Goal: Task Accomplishment & Management: Use online tool/utility

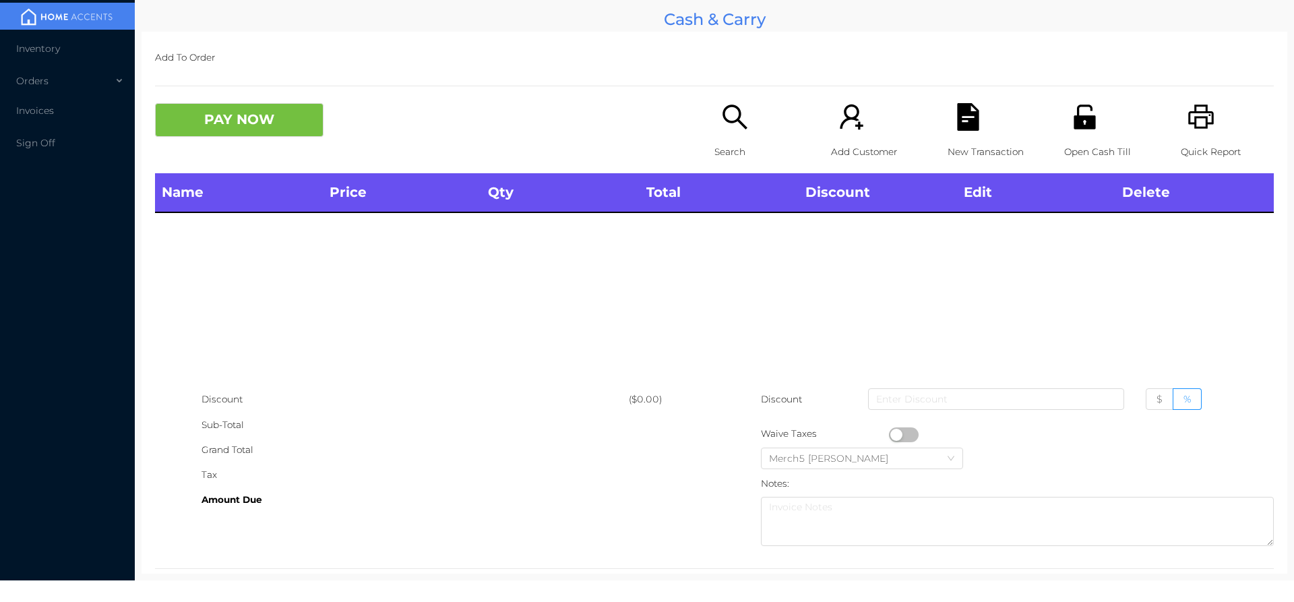
click at [752, 148] on p "Search" at bounding box center [761, 152] width 93 height 25
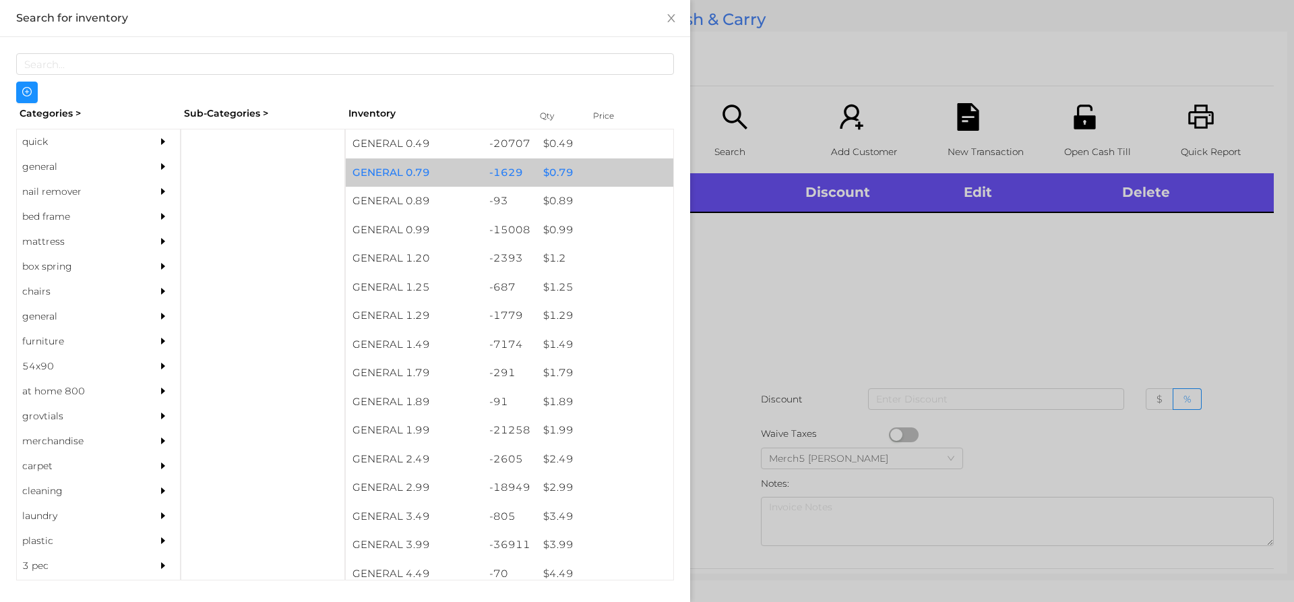
drag, startPoint x: 108, startPoint y: 179, endPoint x: 411, endPoint y: 161, distance: 303.9
click at [113, 179] on div "quick general nail remover bed frame mattress box spring chairs general furnitu…" at bounding box center [98, 355] width 164 height 452
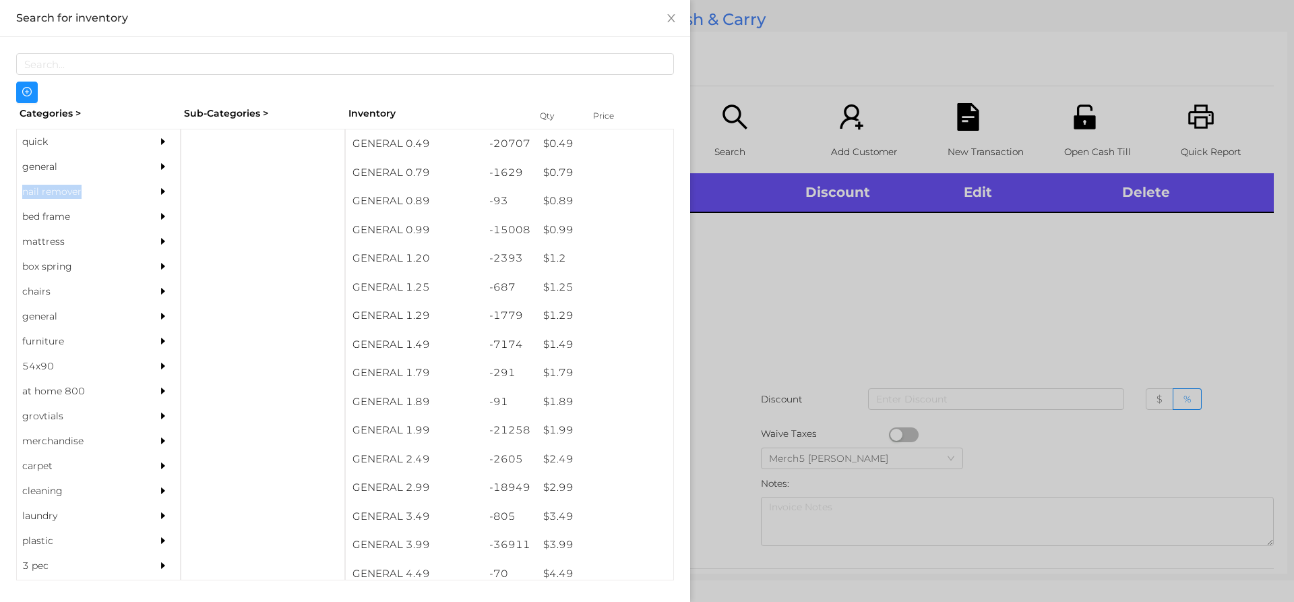
click at [144, 176] on div "general" at bounding box center [98, 166] width 163 height 25
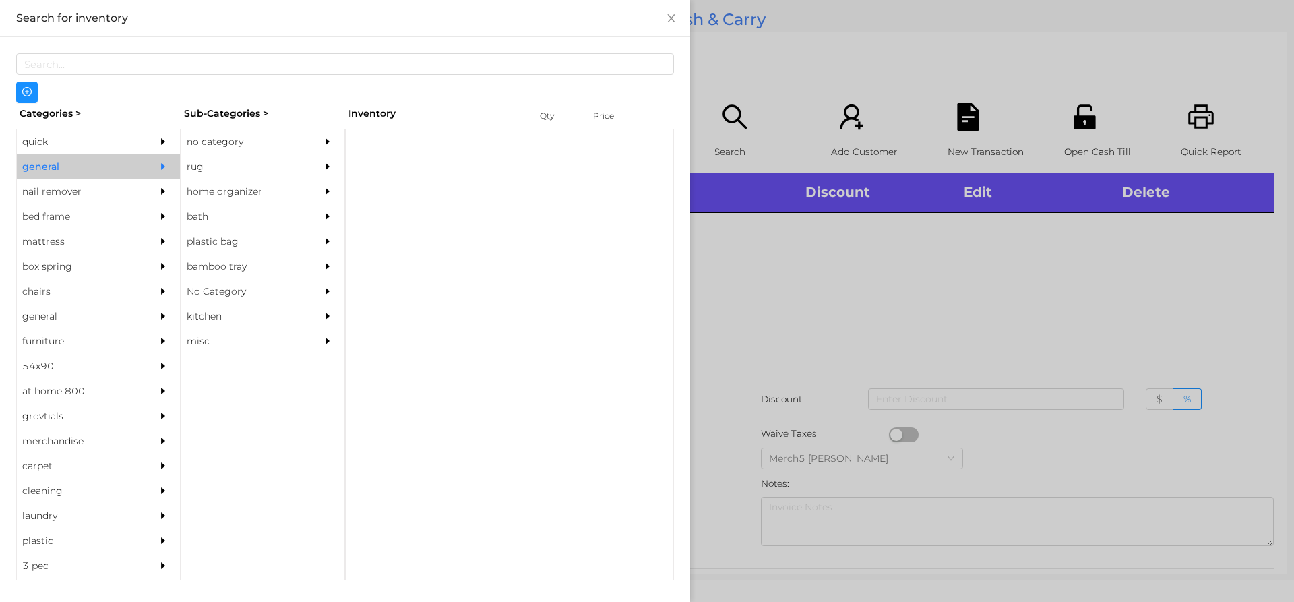
click at [235, 149] on div "no category" at bounding box center [242, 141] width 123 height 25
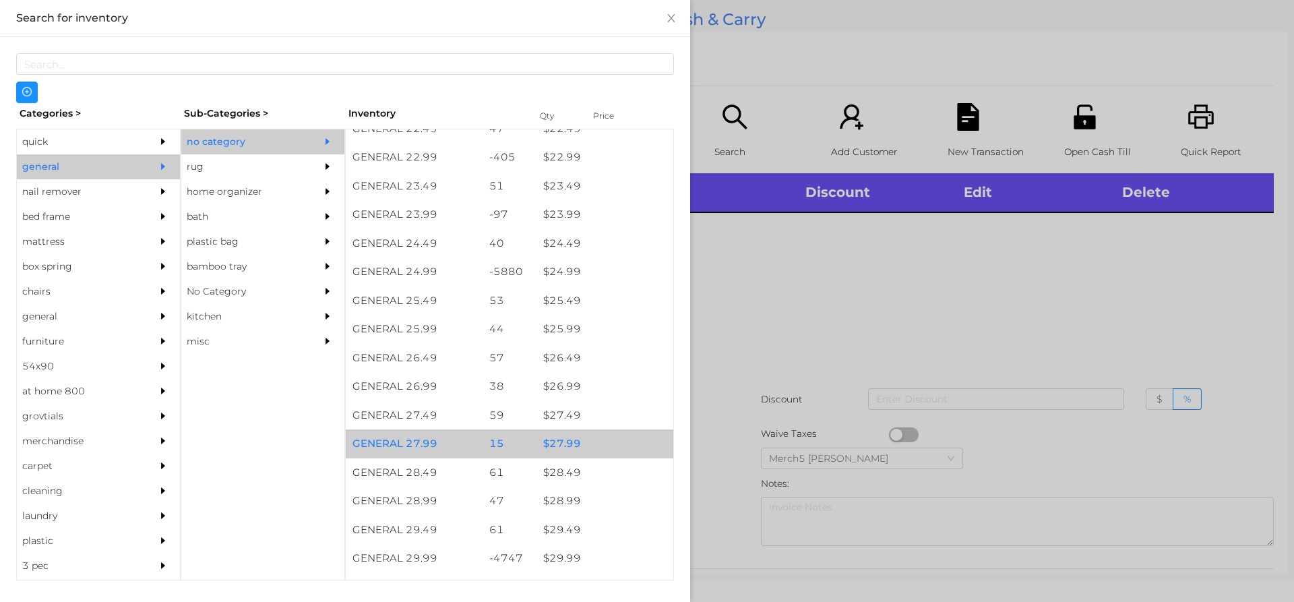
scroll to position [1685, 0]
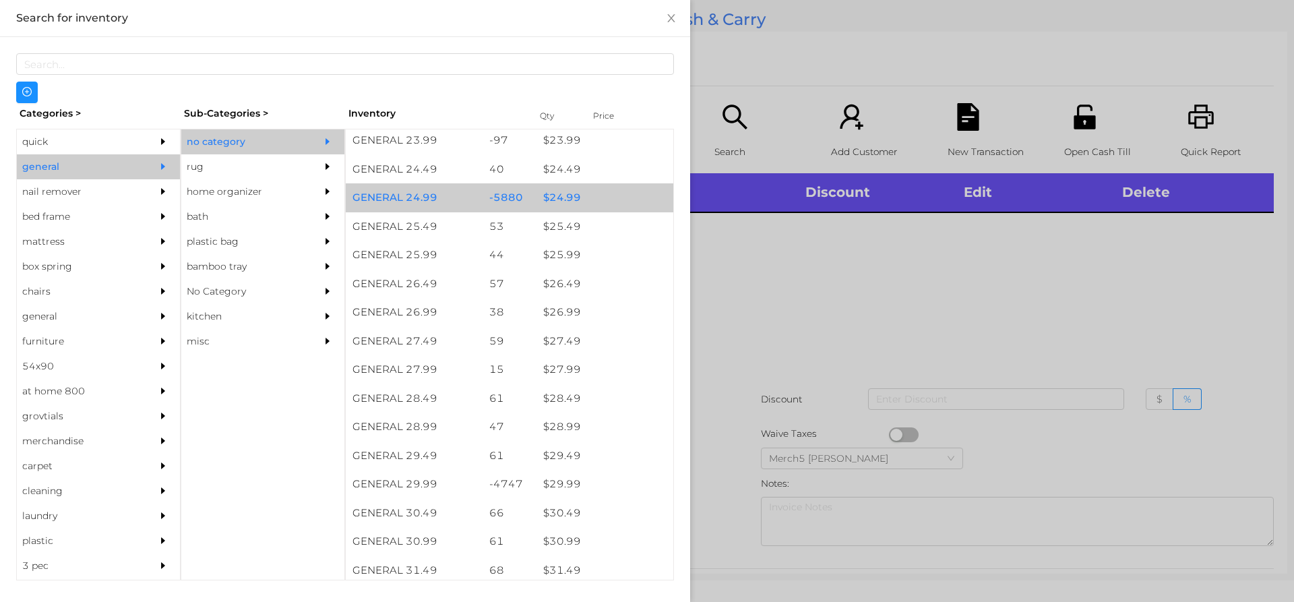
click at [578, 198] on div "$ 24.99" at bounding box center [605, 197] width 137 height 29
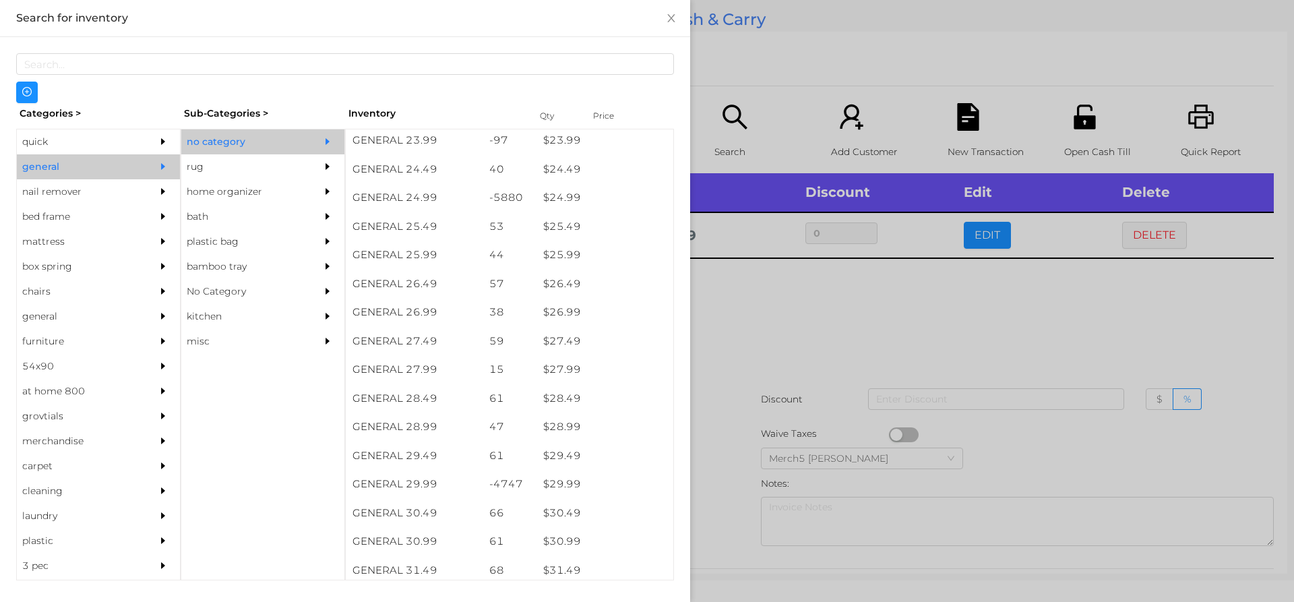
drag, startPoint x: 803, startPoint y: 283, endPoint x: 810, endPoint y: 292, distance: 11.1
click at [806, 286] on div at bounding box center [647, 301] width 1294 height 602
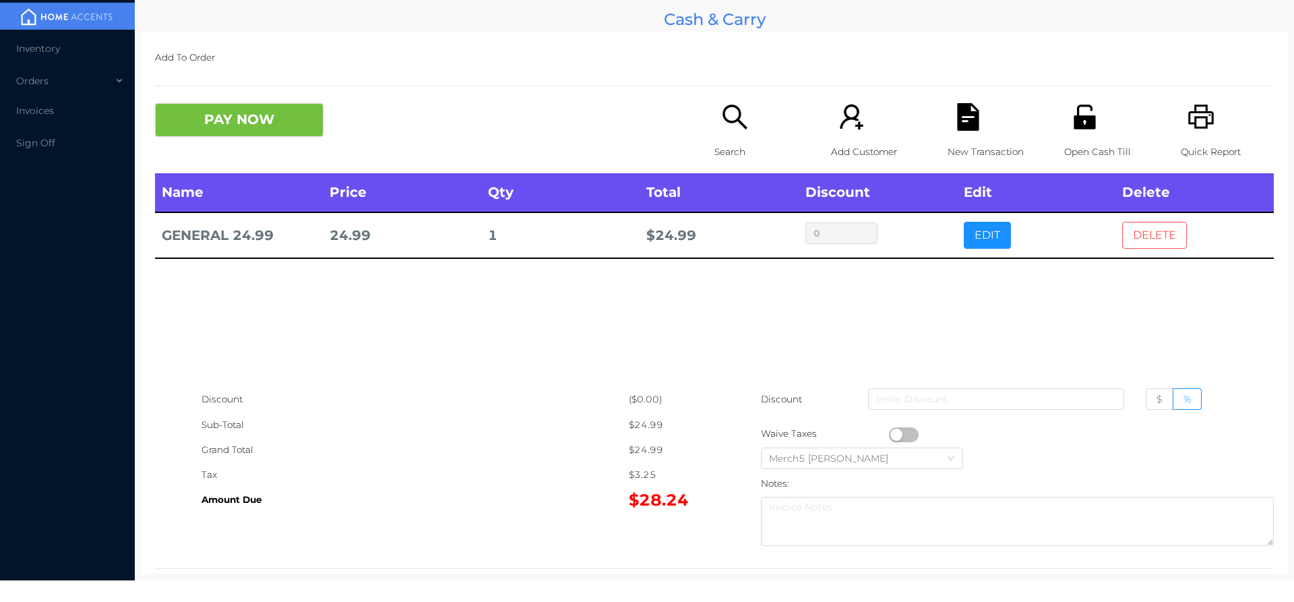
click at [1157, 239] on button "DELETE" at bounding box center [1154, 235] width 65 height 27
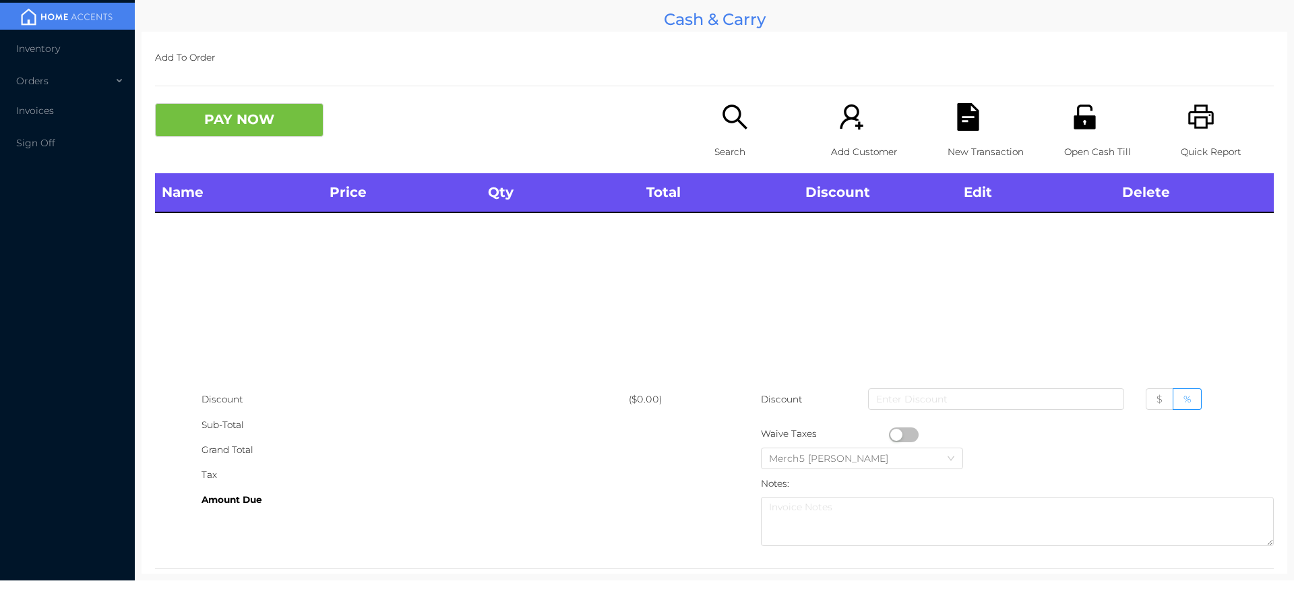
click at [753, 129] on div "Search" at bounding box center [761, 138] width 93 height 70
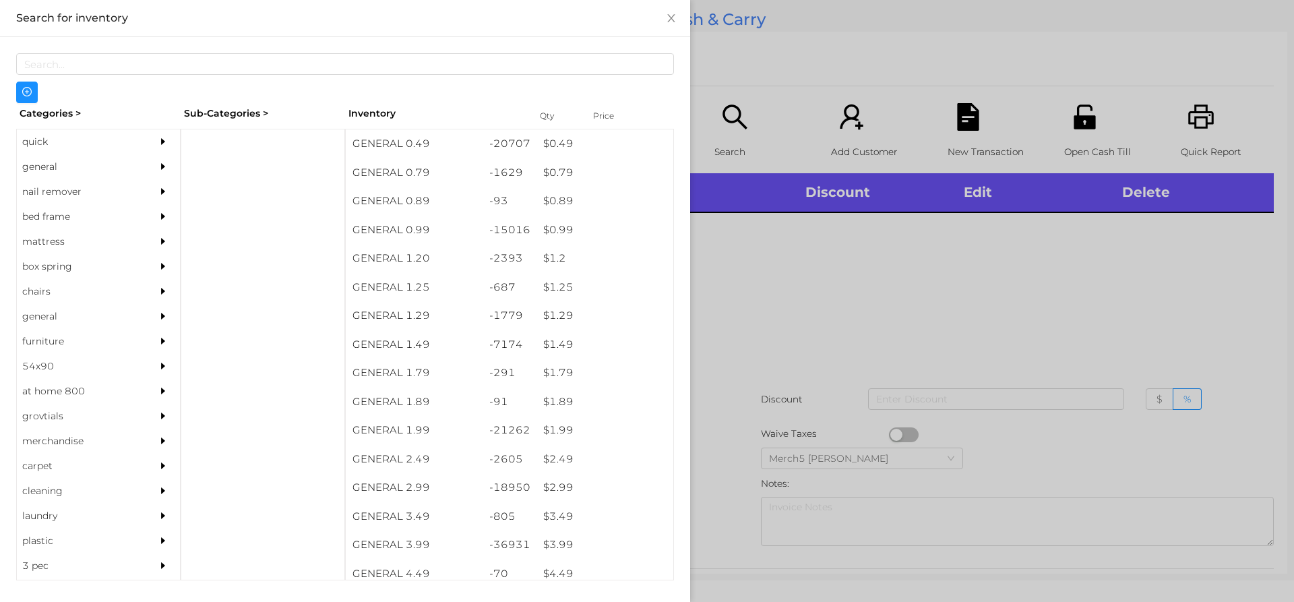
click at [153, 171] on div at bounding box center [166, 166] width 27 height 25
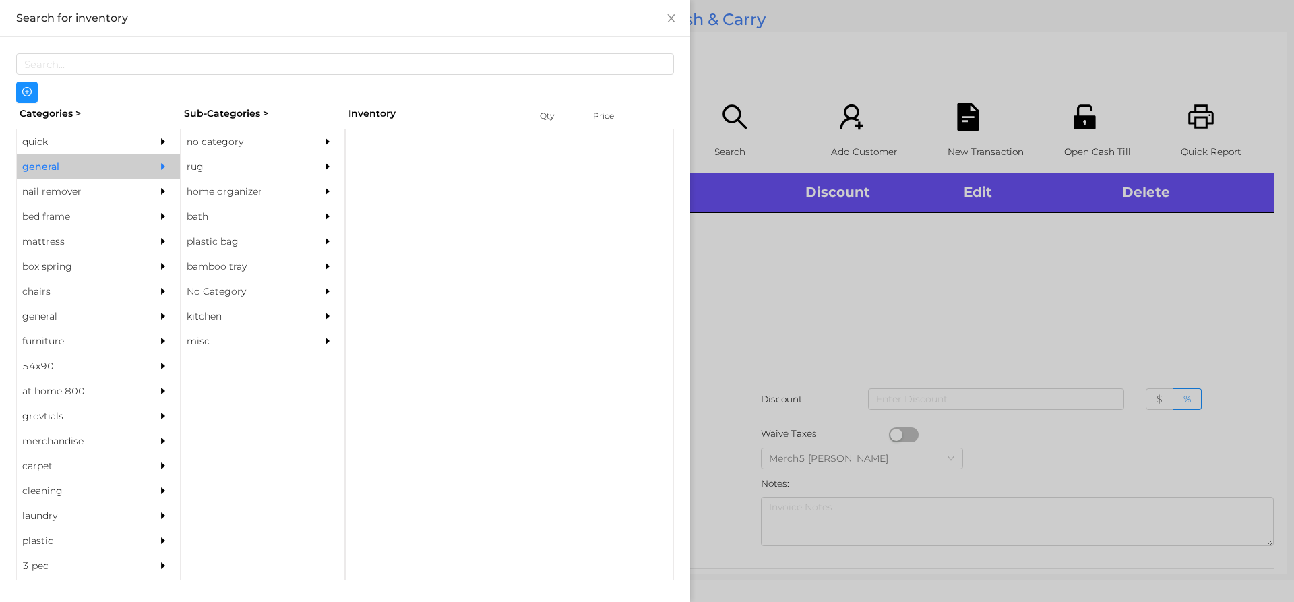
click at [270, 135] on div "no category" at bounding box center [242, 141] width 123 height 25
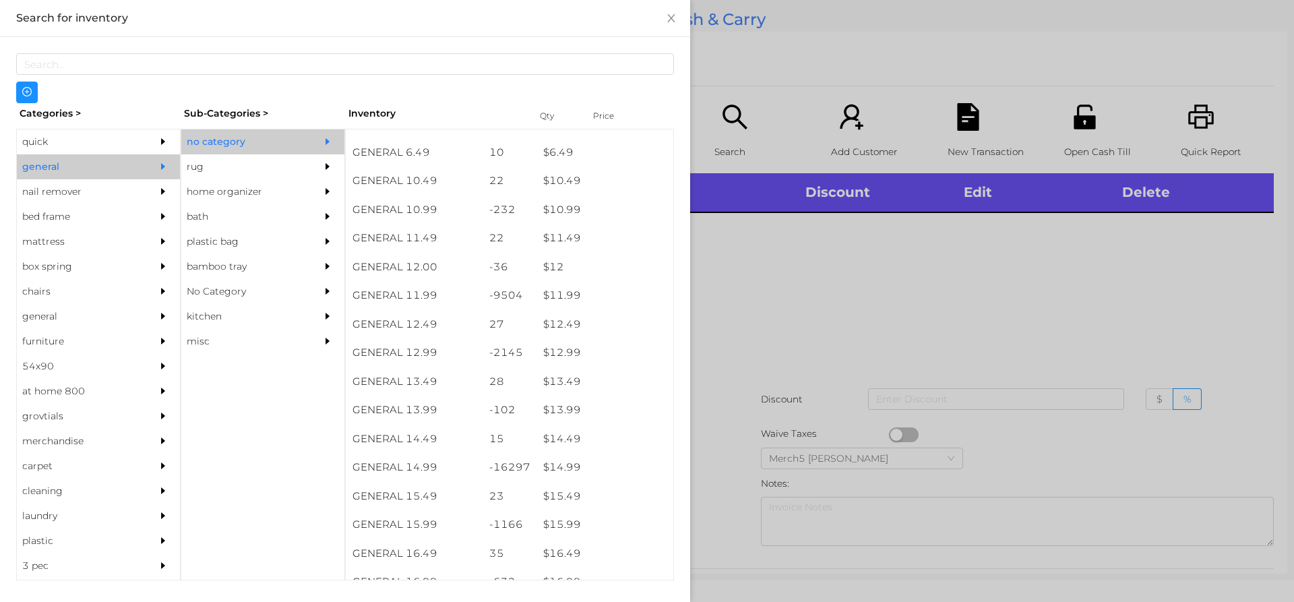
scroll to position [944, 0]
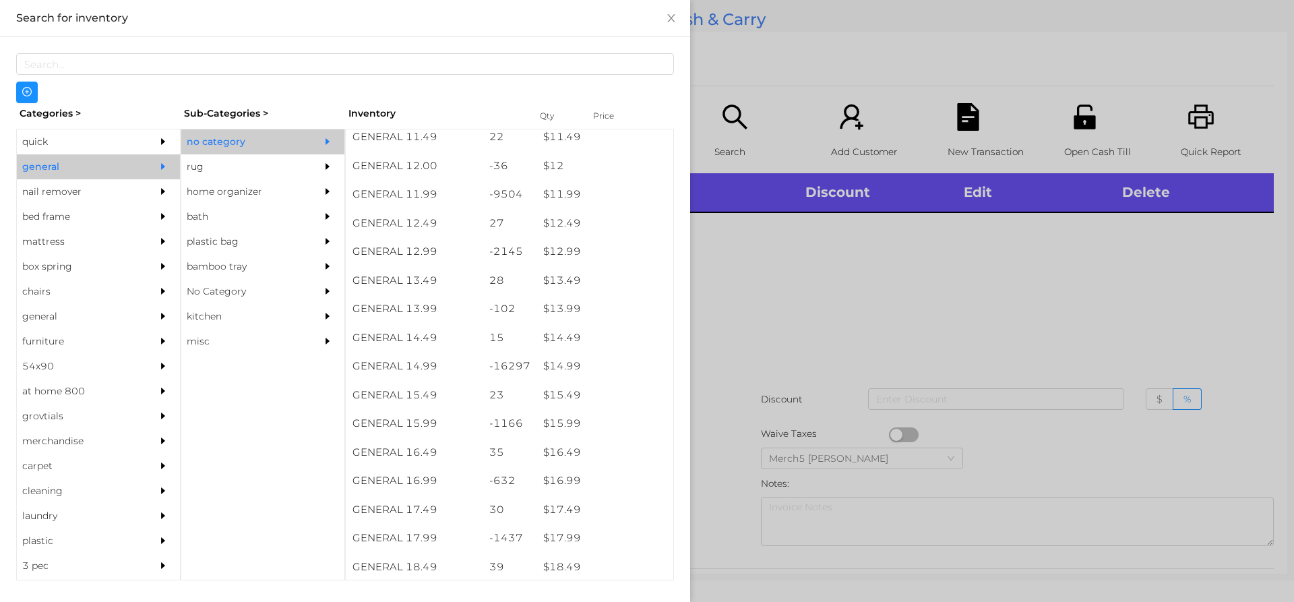
click at [921, 239] on div at bounding box center [647, 301] width 1294 height 602
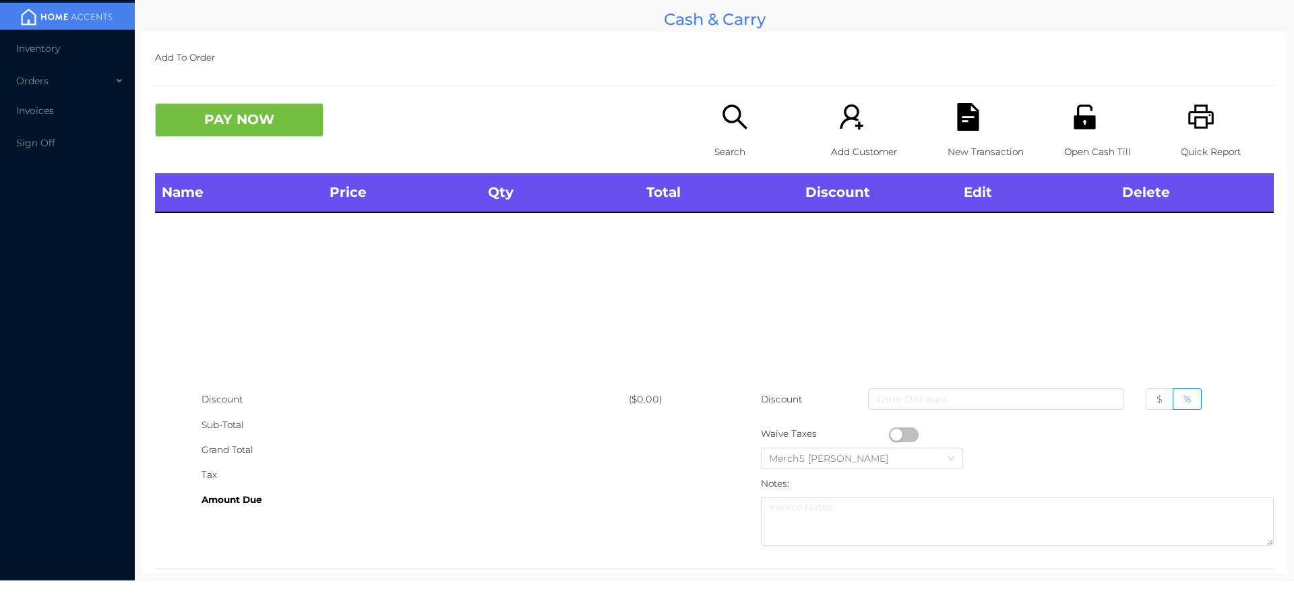
click at [1074, 129] on icon "icon: unlock" at bounding box center [1085, 117] width 28 height 28
click at [1188, 105] on icon "icon: printer" at bounding box center [1202, 117] width 28 height 28
click at [1196, 112] on icon "icon: printer" at bounding box center [1201, 116] width 26 height 24
